Goal: Communication & Community: Participate in discussion

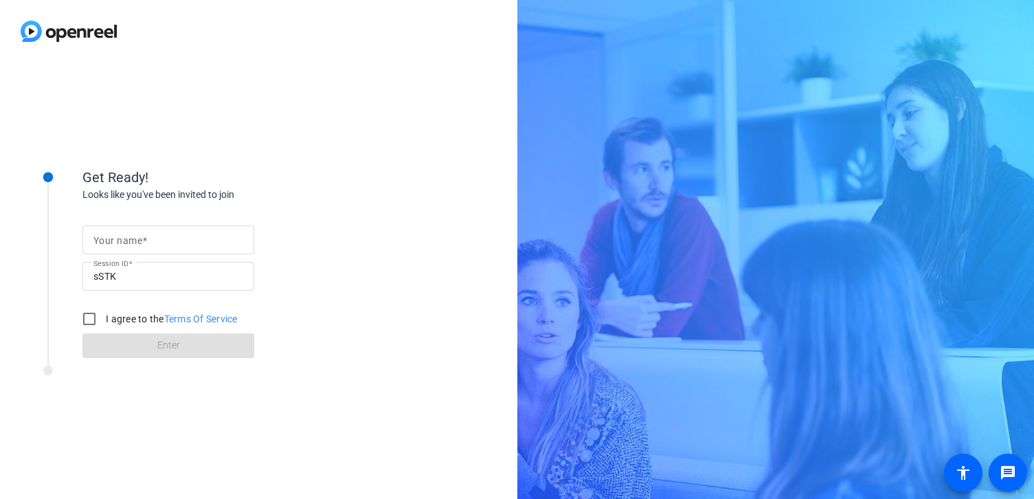
click at [120, 248] on div at bounding box center [168, 239] width 150 height 29
type input "[PERSON_NAME]"
click at [97, 322] on input "I agree to the Terms Of Service" at bounding box center [89, 318] width 27 height 27
checkbox input "true"
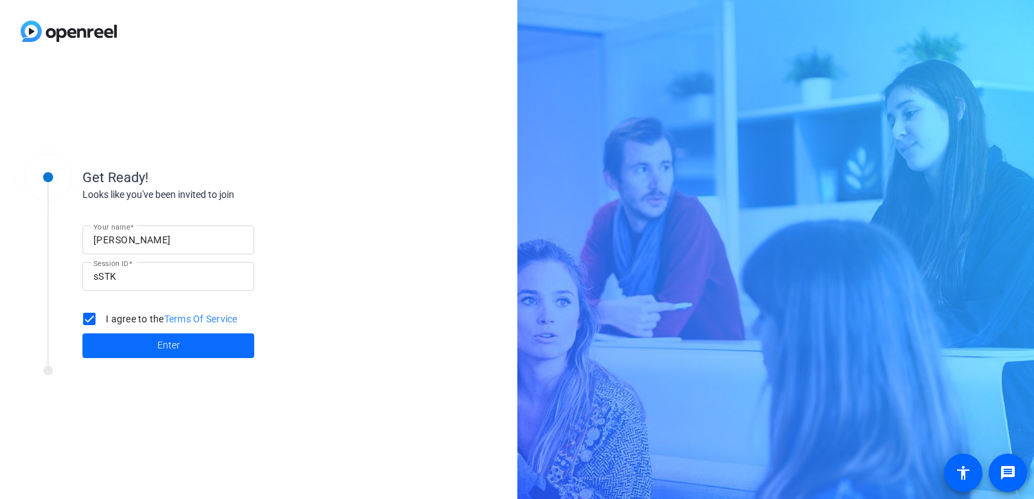
click at [116, 344] on span at bounding box center [168, 345] width 172 height 33
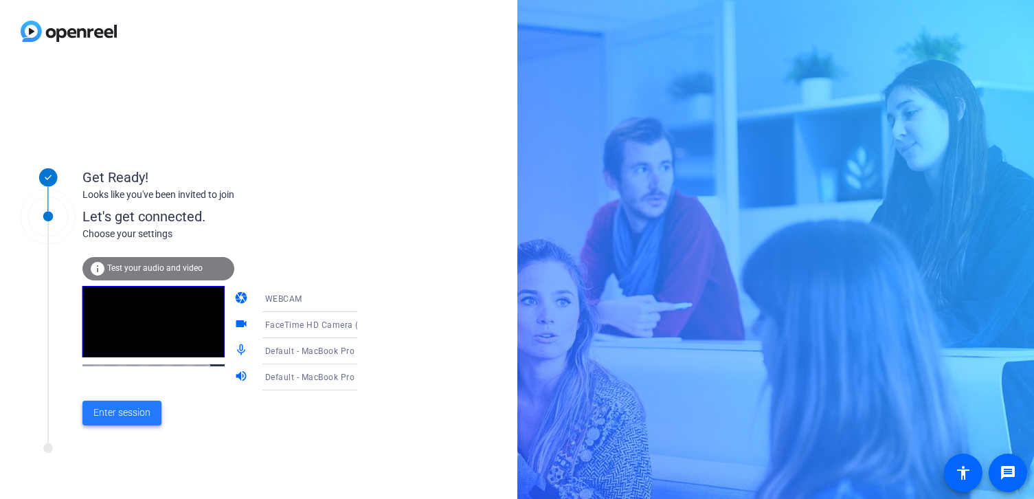
click at [118, 424] on span at bounding box center [121, 412] width 79 height 33
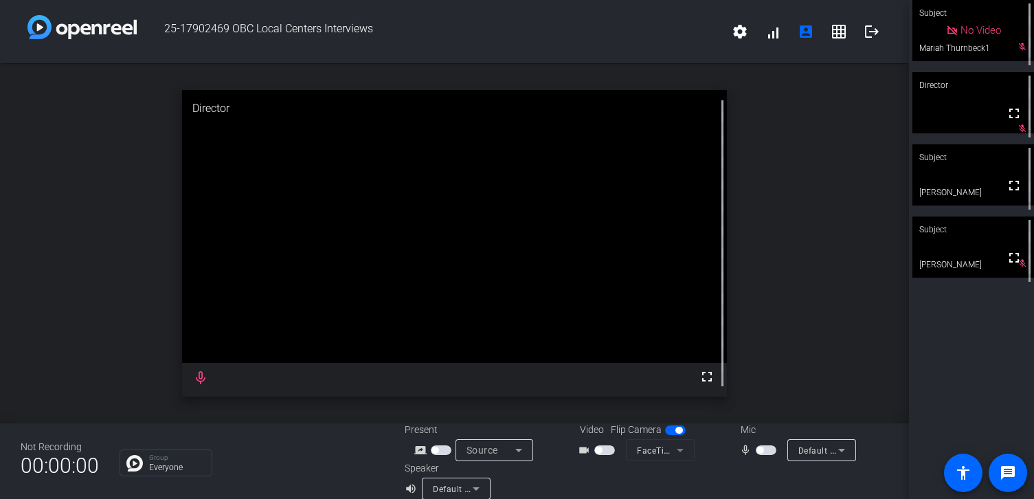
click at [664, 162] on video at bounding box center [455, 226] width 546 height 273
click at [102, 208] on div "open_in_new Director fullscreen" at bounding box center [454, 243] width 909 height 360
click at [602, 449] on span "button" at bounding box center [604, 450] width 21 height 10
click at [761, 450] on span "button" at bounding box center [759, 450] width 7 height 7
click at [766, 451] on span "button" at bounding box center [769, 450] width 7 height 7
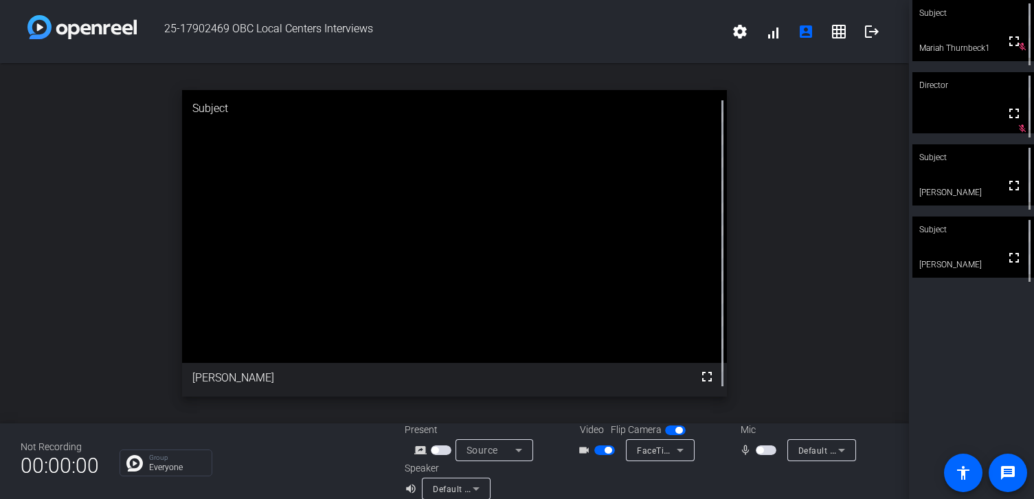
click at [607, 453] on span "button" at bounding box center [604, 450] width 21 height 10
click at [76, 172] on div "open_in_new Director fullscreen" at bounding box center [454, 243] width 909 height 360
click at [938, 194] on video at bounding box center [973, 174] width 122 height 61
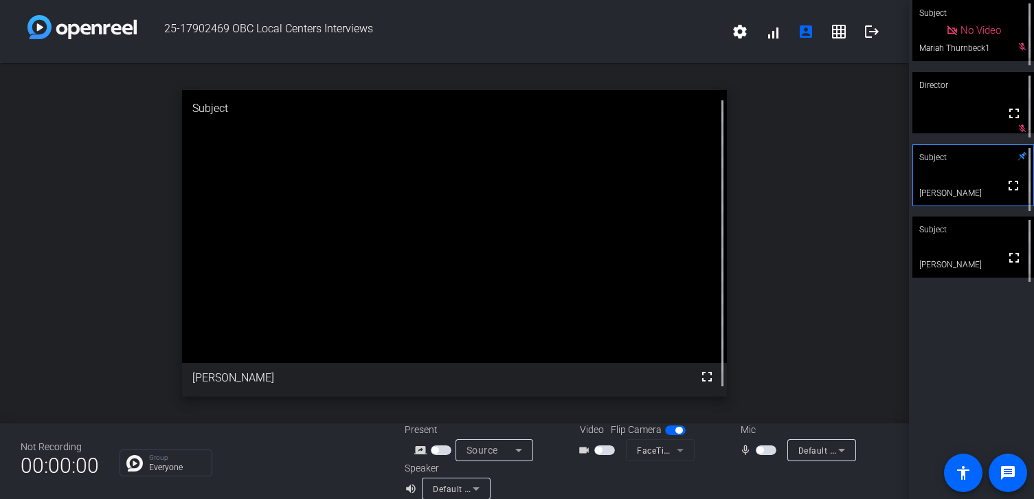
click at [763, 453] on span "button" at bounding box center [766, 450] width 21 height 10
click at [762, 449] on span "button" at bounding box center [759, 450] width 7 height 7
click at [871, 32] on mat-icon "logout" at bounding box center [872, 31] width 16 height 16
click at [870, 35] on mat-icon "logout" at bounding box center [872, 31] width 16 height 16
